Goal: Information Seeking & Learning: Learn about a topic

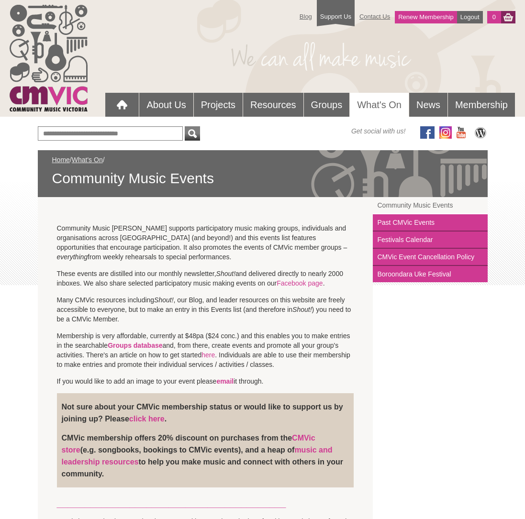
scroll to position [5352, 0]
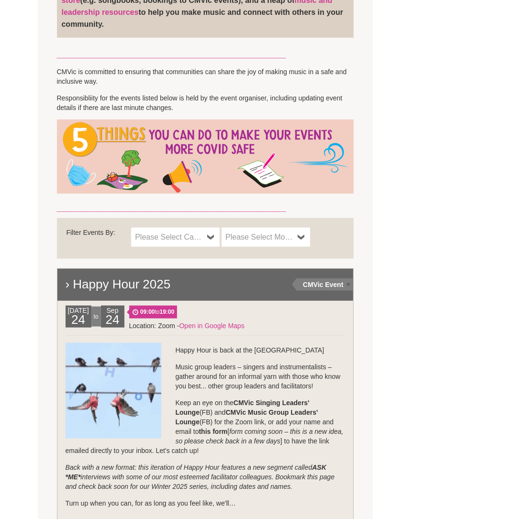
scroll to position [0, 0]
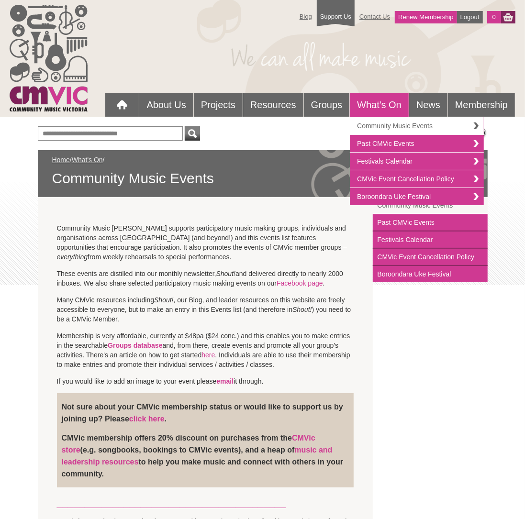
click at [375, 124] on link "Community Music Events" at bounding box center [417, 126] width 134 height 18
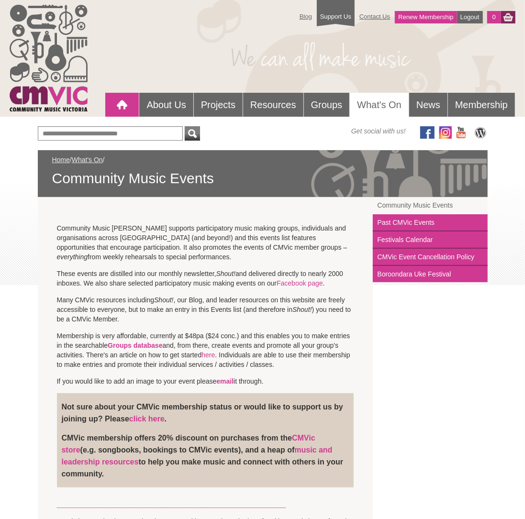
click at [126, 103] on div at bounding box center [121, 104] width 19 height 19
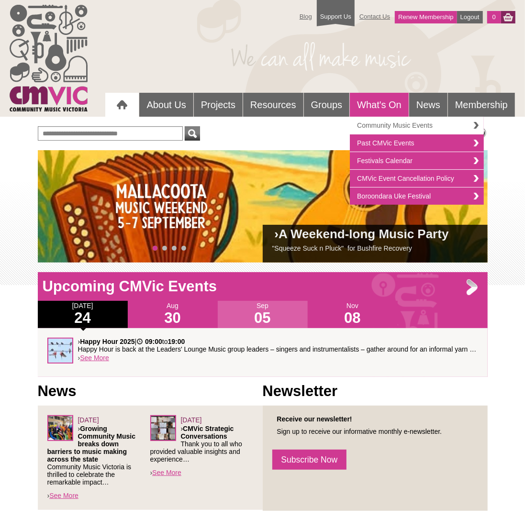
click at [386, 125] on link "Community Music Events" at bounding box center [417, 126] width 134 height 18
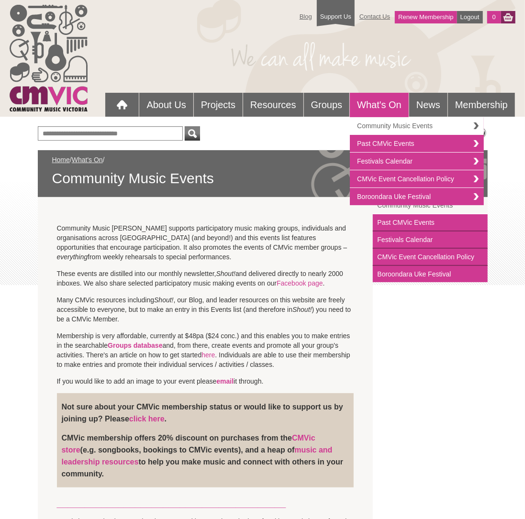
click at [378, 124] on link "Community Music Events" at bounding box center [417, 126] width 134 height 18
click at [476, 125] on link "Community Music Events" at bounding box center [417, 126] width 134 height 18
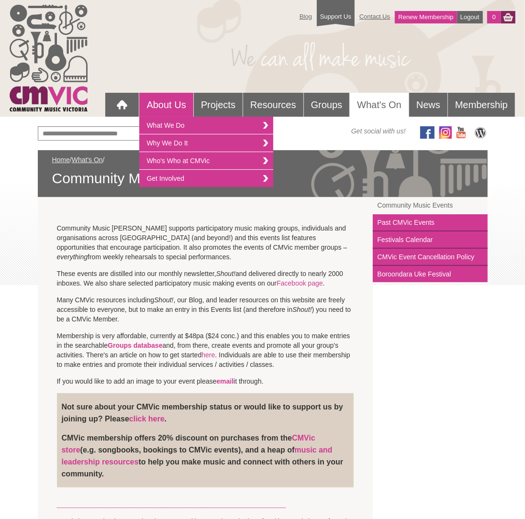
click at [151, 105] on link "About Us" at bounding box center [166, 105] width 54 height 24
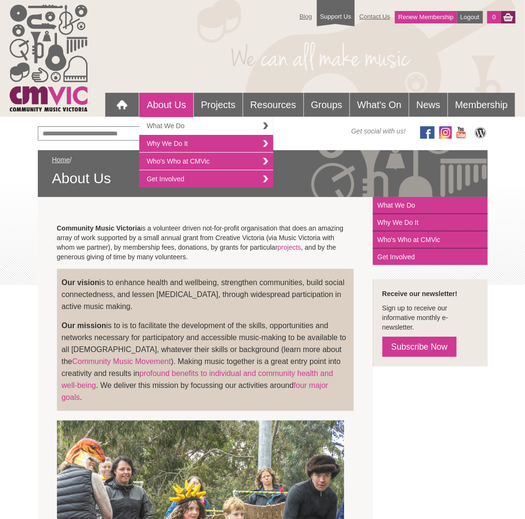
click at [164, 127] on link "What We Do" at bounding box center [206, 126] width 134 height 18
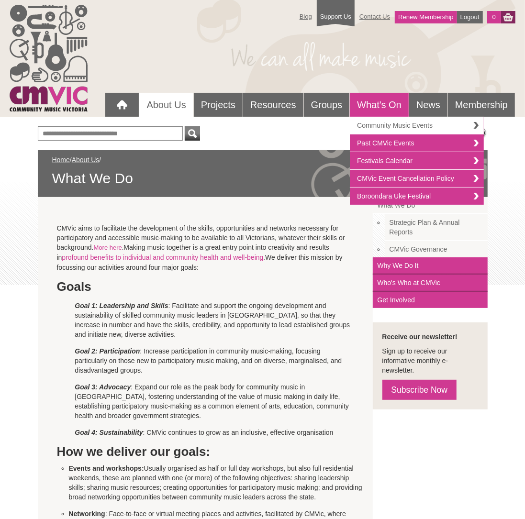
click at [374, 122] on link "Community Music Events" at bounding box center [417, 126] width 134 height 18
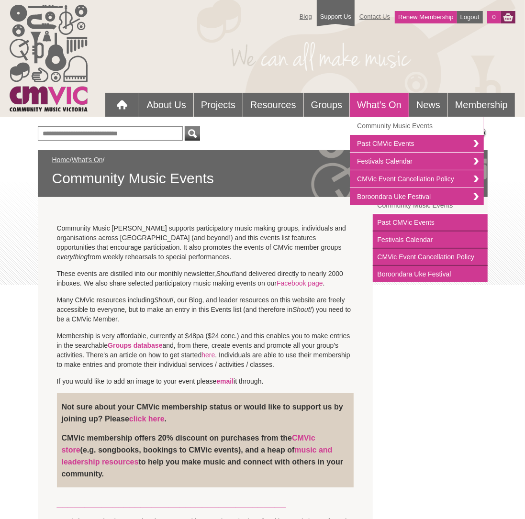
click at [376, 103] on link "What's On" at bounding box center [379, 105] width 59 height 24
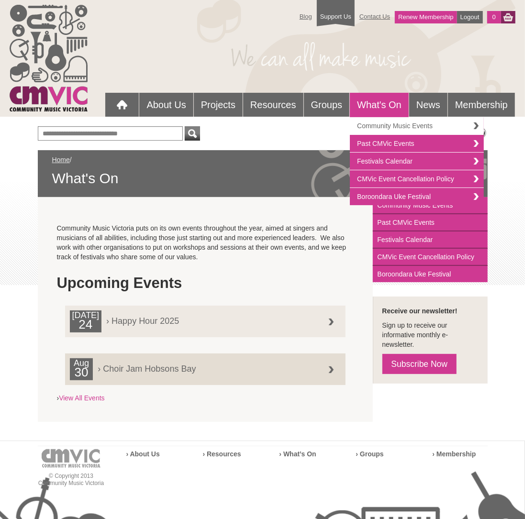
click at [367, 127] on link "Community Music Events" at bounding box center [417, 126] width 134 height 18
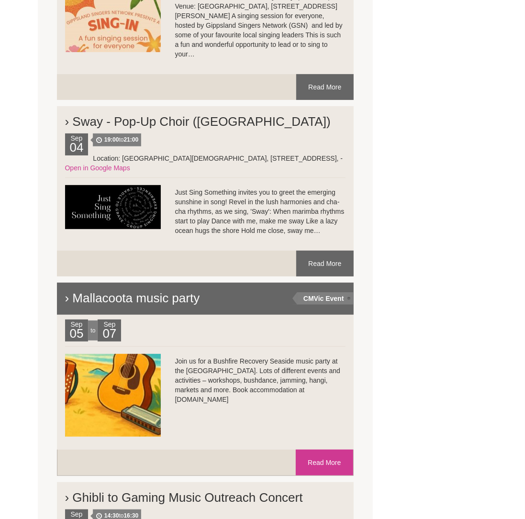
scroll to position [3997, 0]
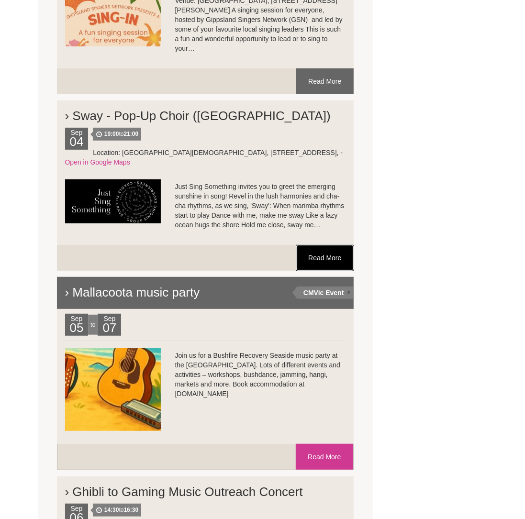
click at [333, 245] on link "Read More" at bounding box center [324, 258] width 57 height 26
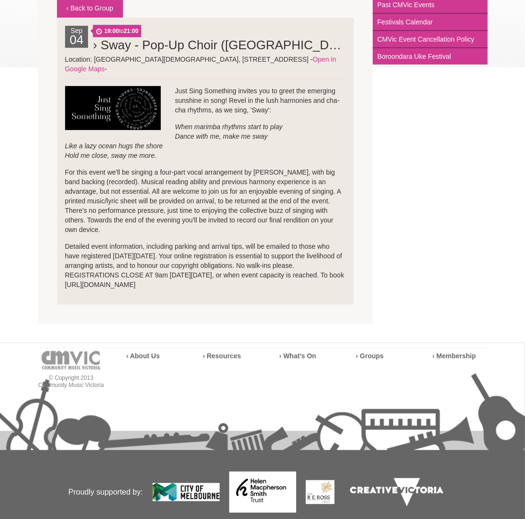
scroll to position [217, 0]
